Goal: Transaction & Acquisition: Obtain resource

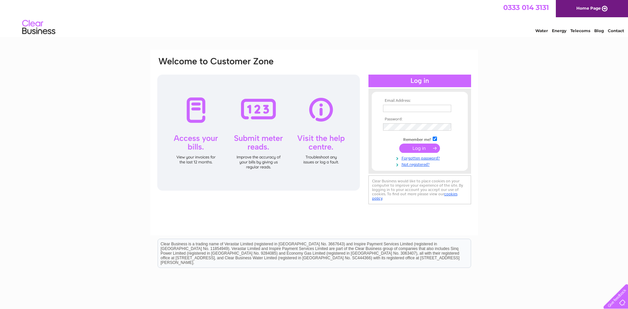
type input "pm@brightwaterproperties.co.uk"
click at [418, 146] on input "submit" at bounding box center [419, 147] width 41 height 9
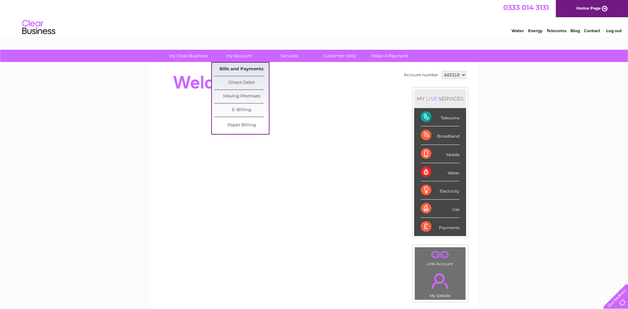
click at [237, 66] on link "Bills and Payments" at bounding box center [241, 69] width 55 height 13
click at [244, 68] on link "Bills and Payments" at bounding box center [241, 69] width 55 height 13
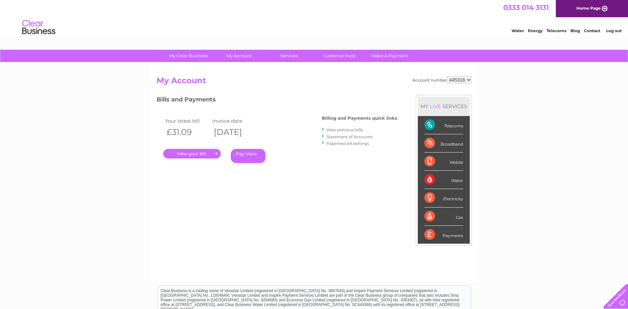
click at [185, 153] on link "." at bounding box center [192, 154] width 58 height 10
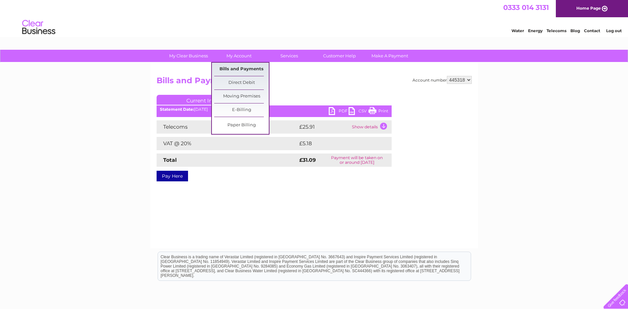
click at [240, 69] on link "Bills and Payments" at bounding box center [241, 69] width 55 height 13
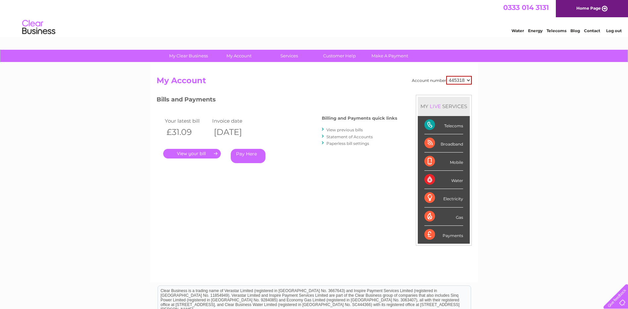
click at [346, 129] on link "View previous bills" at bounding box center [344, 129] width 36 height 5
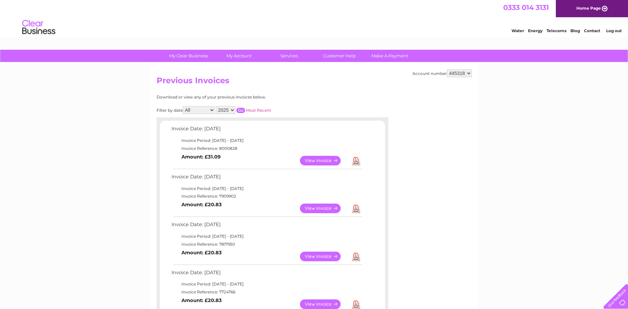
click at [322, 159] on link "View" at bounding box center [324, 161] width 49 height 10
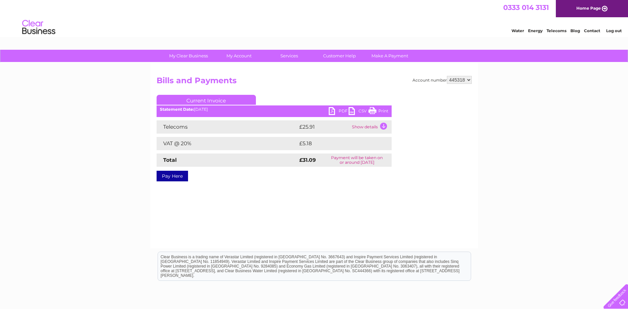
click at [383, 126] on td "Show details" at bounding box center [370, 126] width 41 height 13
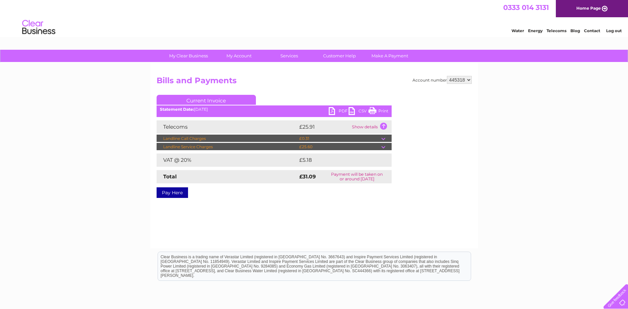
click at [383, 146] on td at bounding box center [386, 147] width 10 height 8
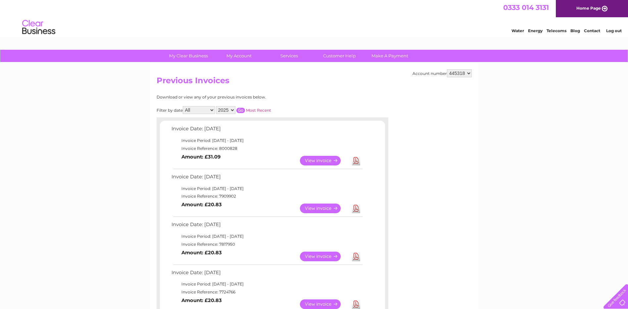
click at [329, 210] on link "View" at bounding box center [324, 208] width 49 height 10
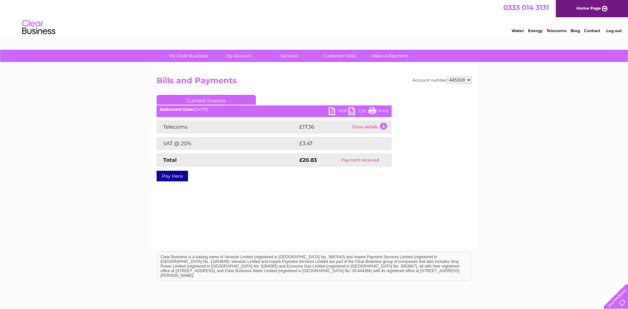
click at [365, 129] on td "Show details" at bounding box center [370, 126] width 41 height 13
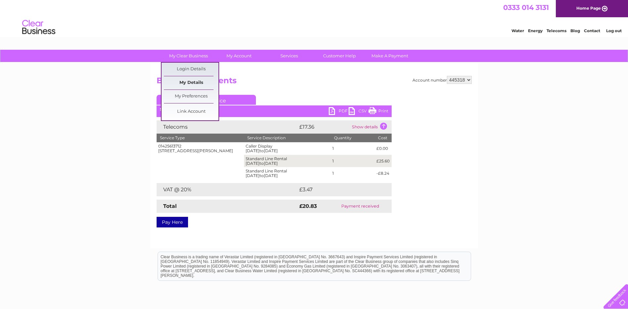
click at [185, 79] on link "My Details" at bounding box center [191, 82] width 55 height 13
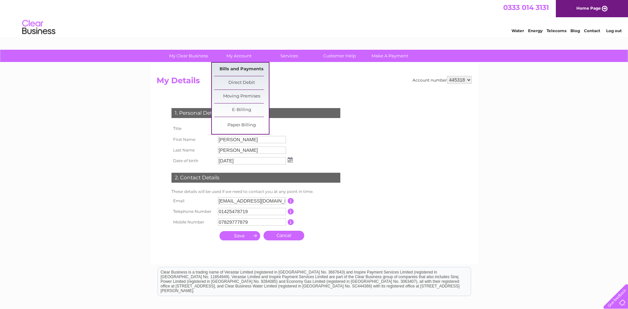
click at [246, 64] on link "Bills and Payments" at bounding box center [241, 69] width 55 height 13
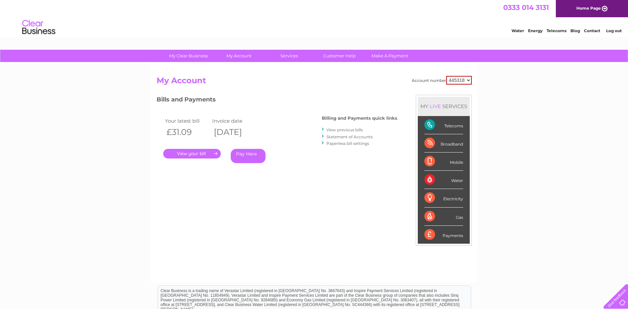
click at [194, 152] on link "." at bounding box center [192, 154] width 58 height 10
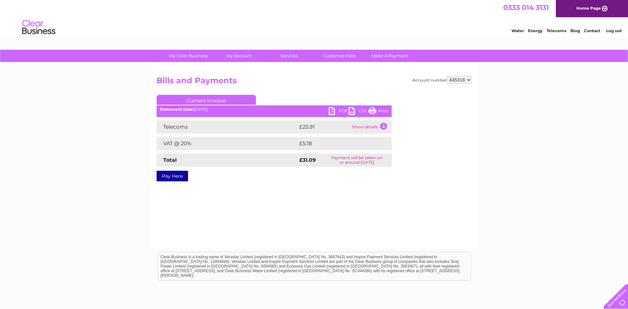
click at [343, 112] on link "PDF" at bounding box center [339, 112] width 20 height 10
